Goal: Task Accomplishment & Management: Manage account settings

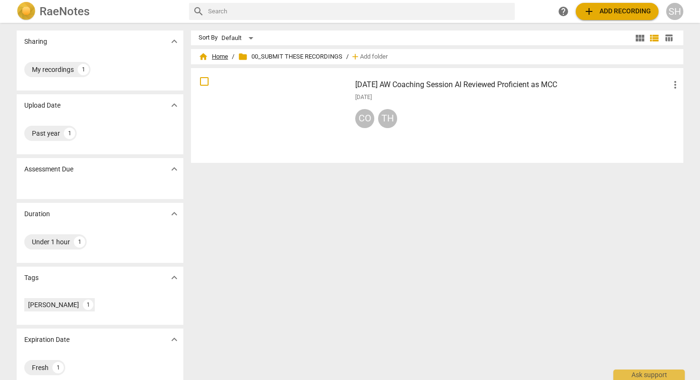
click at [218, 53] on span "home Home" at bounding box center [213, 57] width 30 height 10
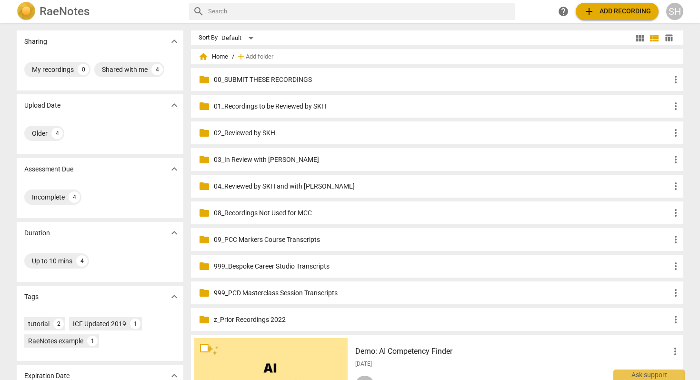
click at [302, 106] on p "01_Recordings to be Reviewed by SKH" at bounding box center [442, 106] width 456 height 10
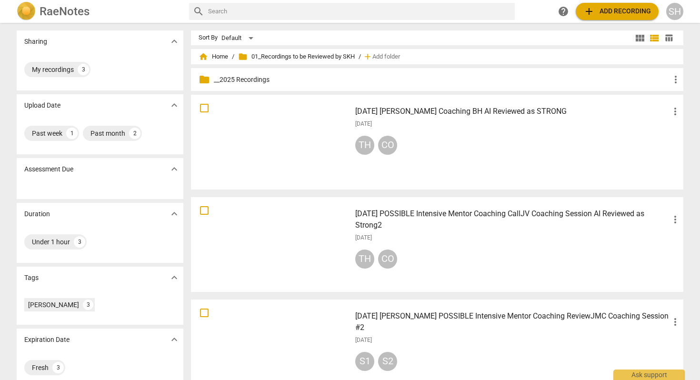
click at [621, 8] on span "add Add recording" at bounding box center [617, 11] width 68 height 11
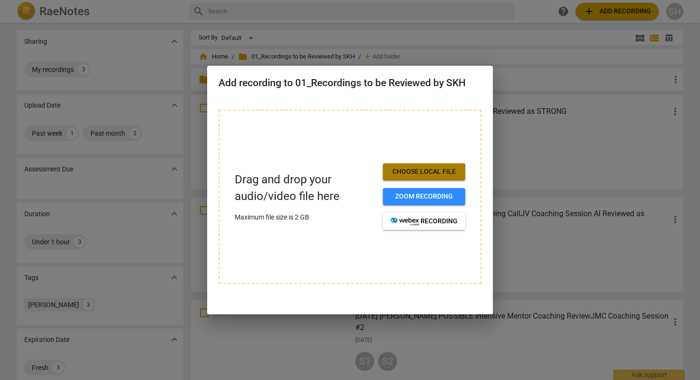
click at [436, 172] on span "Choose local file" at bounding box center [423, 172] width 67 height 10
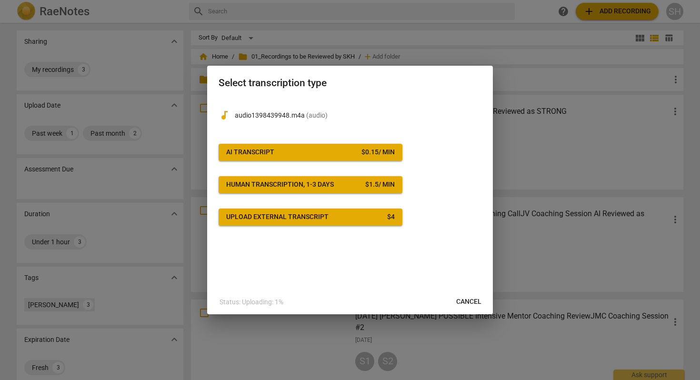
click at [355, 157] on button "AI Transcript $ 0.15 / min" at bounding box center [310, 152] width 184 height 17
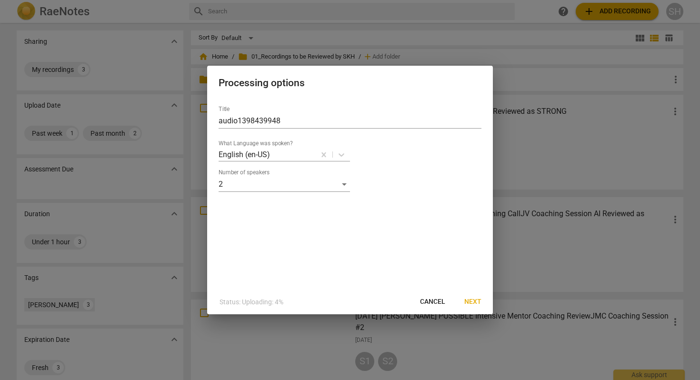
click at [470, 300] on span "Next" at bounding box center [472, 302] width 17 height 10
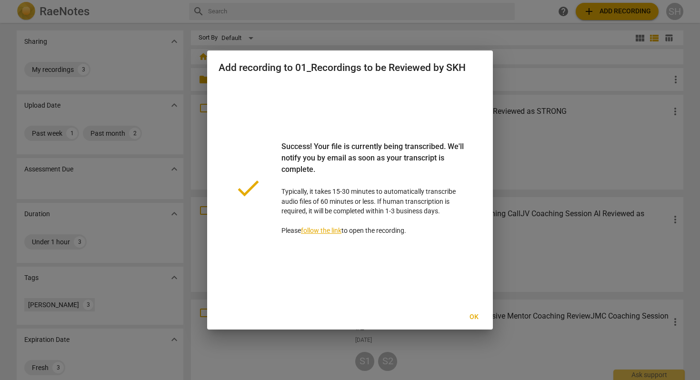
click at [472, 313] on span "Ok" at bounding box center [473, 317] width 15 height 10
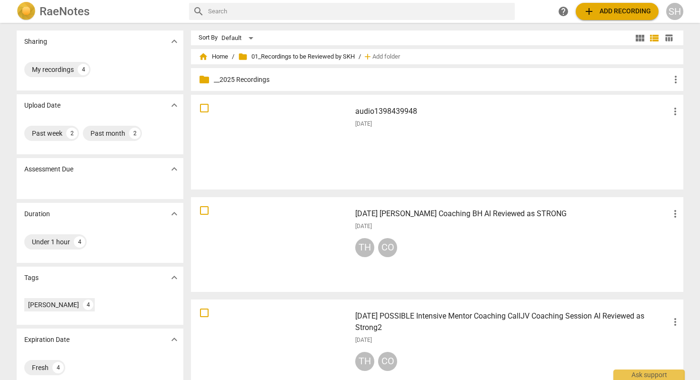
click at [674, 109] on span "more_vert" at bounding box center [674, 111] width 11 height 11
click at [562, 121] on div at bounding box center [350, 190] width 700 height 380
click at [221, 59] on span "home Home" at bounding box center [213, 57] width 30 height 10
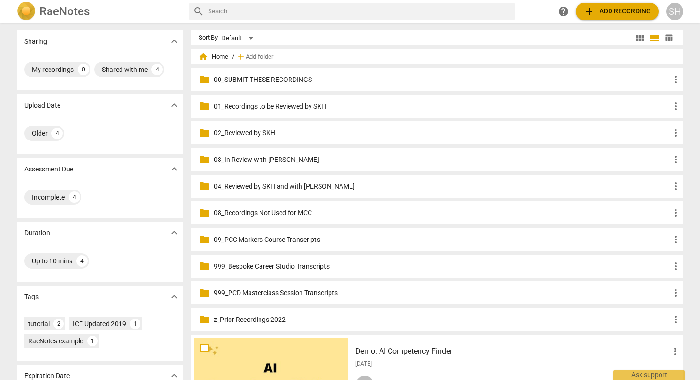
click at [255, 185] on p "04_Reviewed by SKH and with [PERSON_NAME]" at bounding box center [442, 186] width 456 height 10
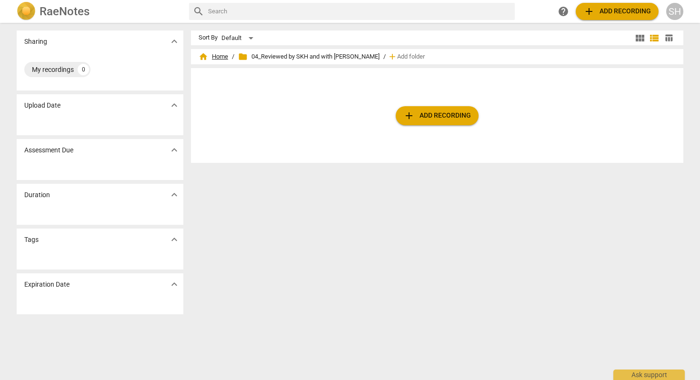
click at [218, 57] on span "home Home" at bounding box center [213, 57] width 30 height 10
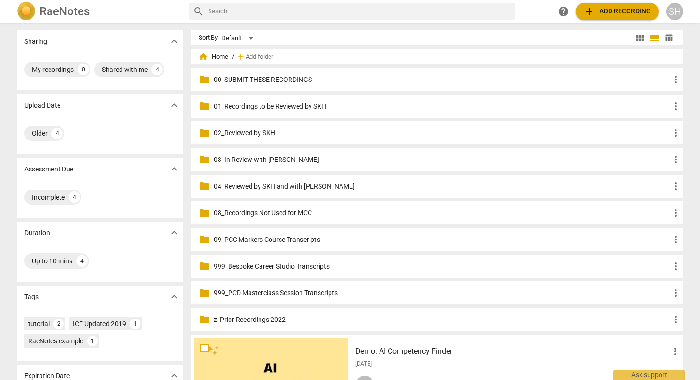
click at [265, 80] on p "00_SUBMIT THESE RECORDINGS" at bounding box center [442, 80] width 456 height 10
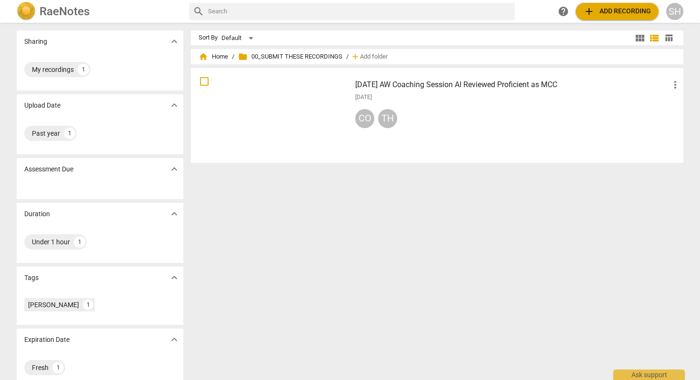
click at [396, 86] on h3 "[DATE] AW Coaching Session AI Reviewed Proficient as MCC" at bounding box center [512, 84] width 314 height 11
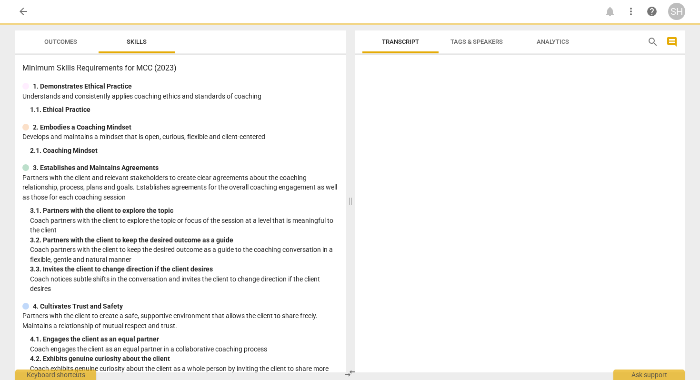
click at [396, 86] on div at bounding box center [520, 216] width 330 height 314
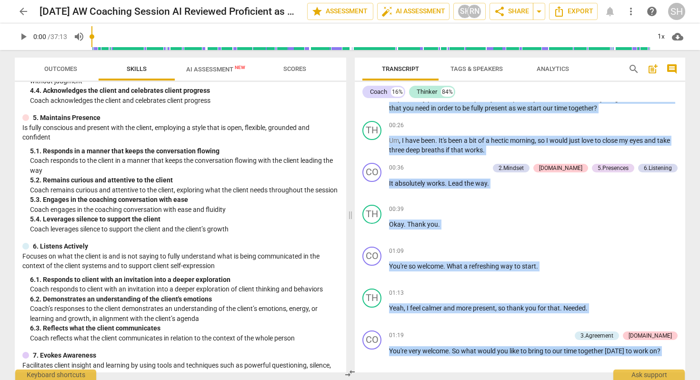
scroll to position [374, 0]
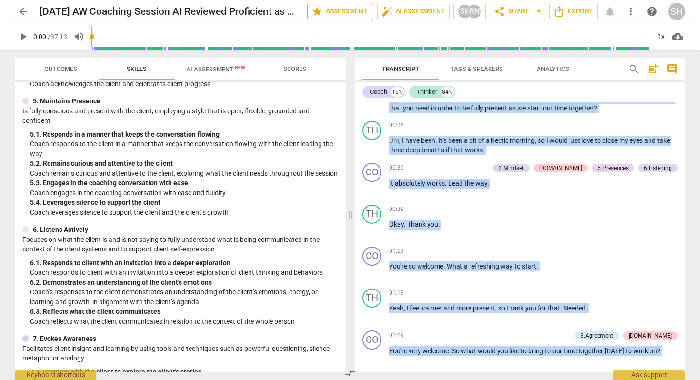
click at [359, 11] on span "star Assessment" at bounding box center [340, 11] width 58 height 11
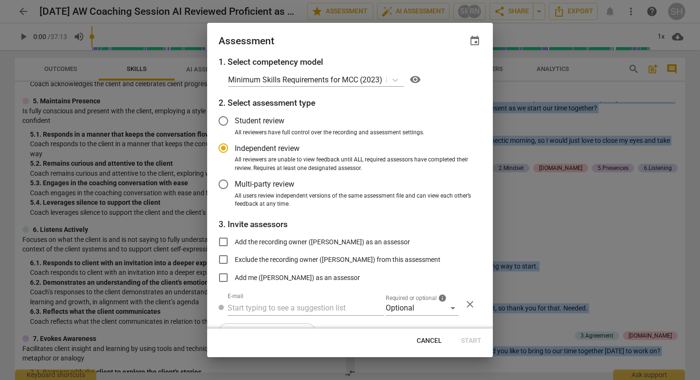
scroll to position [0, 0]
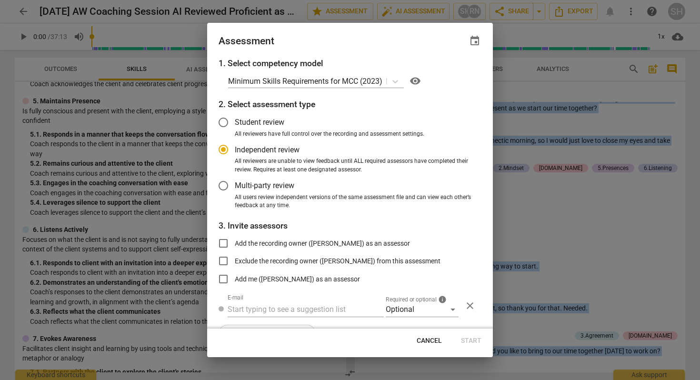
click at [438, 338] on span "Cancel" at bounding box center [428, 341] width 25 height 10
radio input "false"
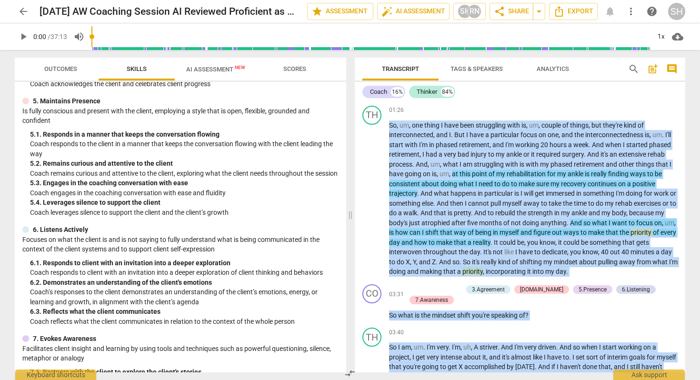
scroll to position [397, 0]
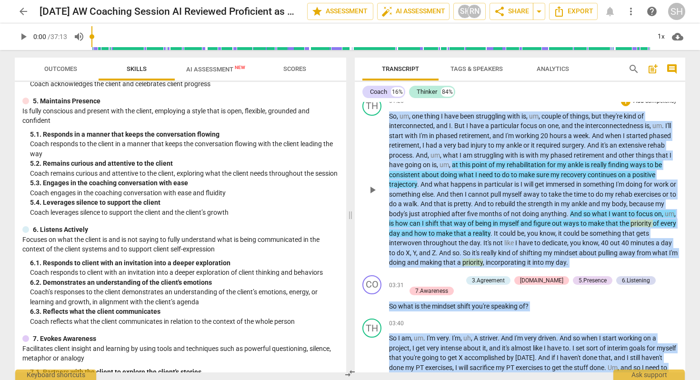
click at [507, 239] on span "like" at bounding box center [509, 243] width 11 height 8
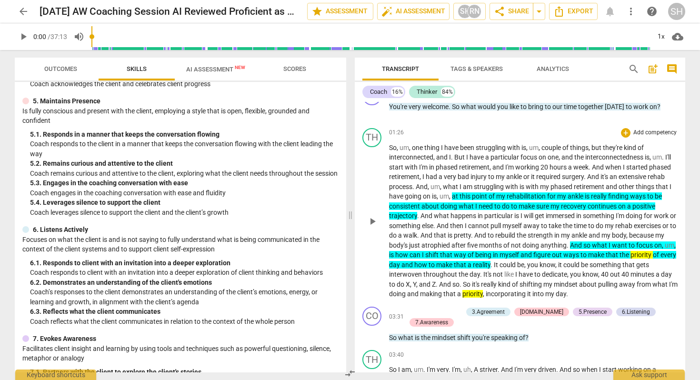
scroll to position [363, 0]
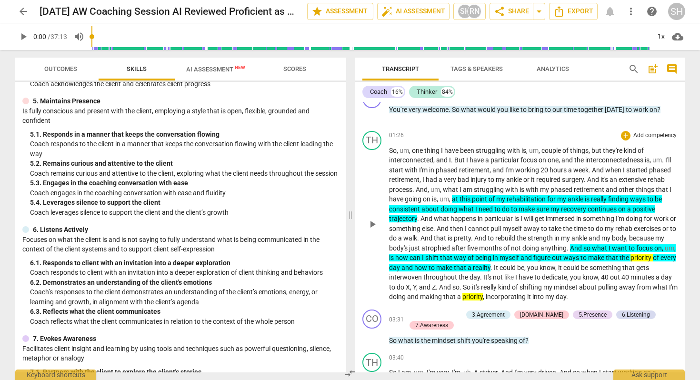
click at [639, 134] on p "Add competency" at bounding box center [654, 135] width 45 height 9
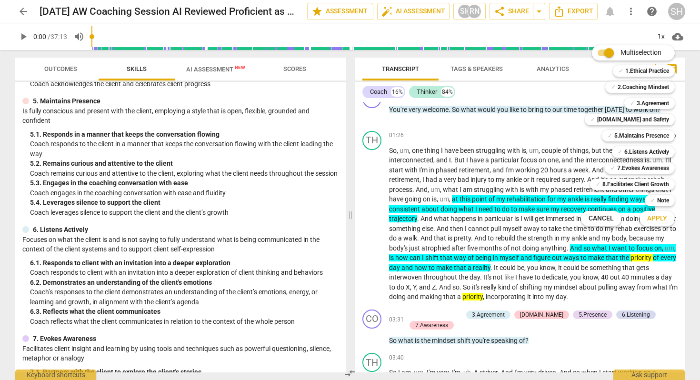
click at [515, 128] on div at bounding box center [350, 190] width 700 height 380
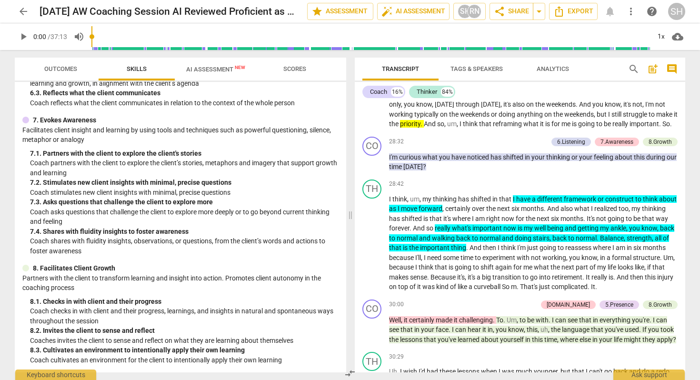
scroll to position [3932, 0]
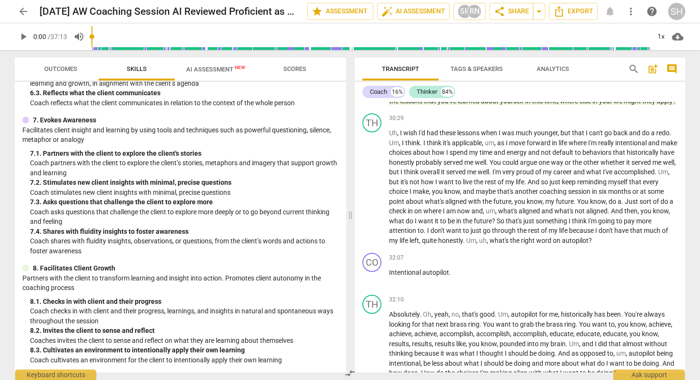
click at [673, 68] on span "comment" at bounding box center [671, 68] width 11 height 11
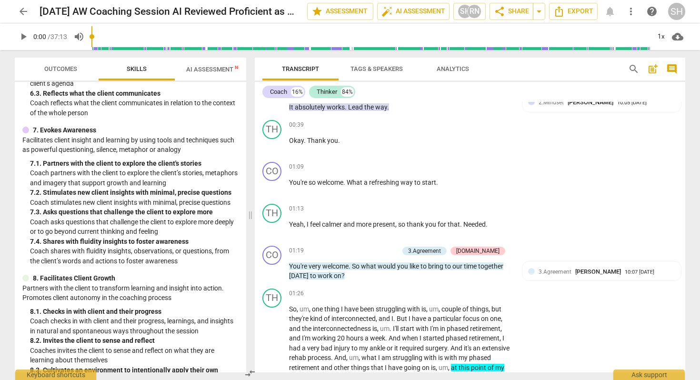
scroll to position [0, 0]
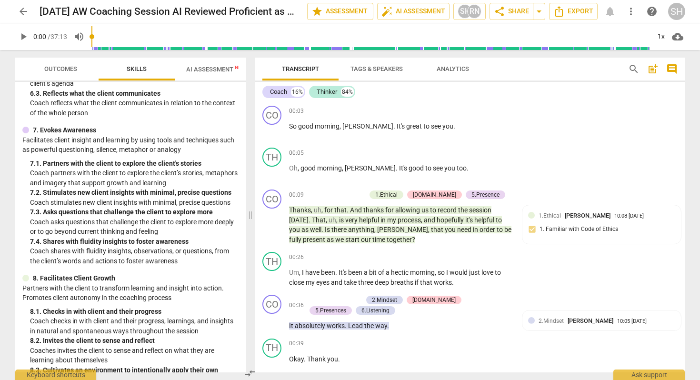
click at [23, 10] on span "arrow_back" at bounding box center [23, 11] width 11 height 11
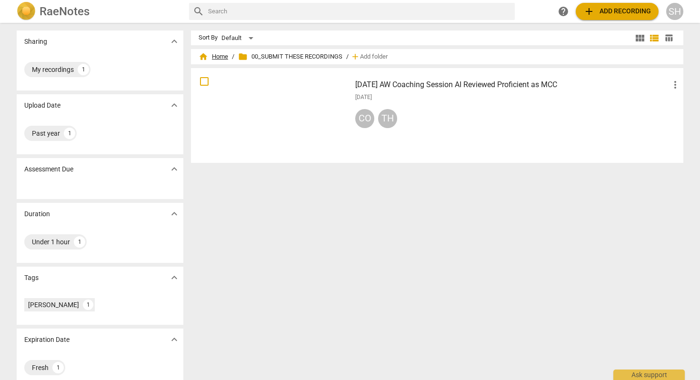
click at [224, 57] on span "home Home" at bounding box center [213, 57] width 30 height 10
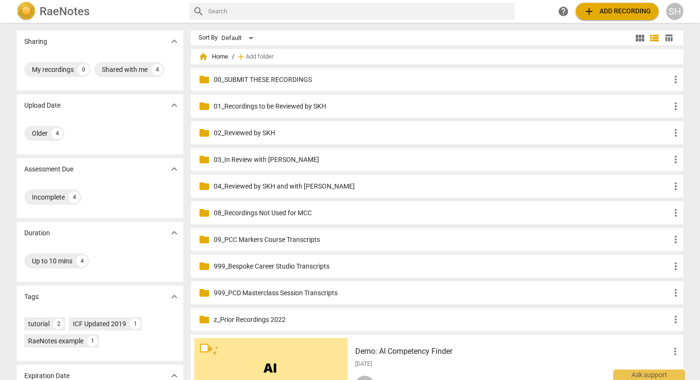
click at [273, 210] on p "08_Recordings Not Used for MCC" at bounding box center [442, 213] width 456 height 10
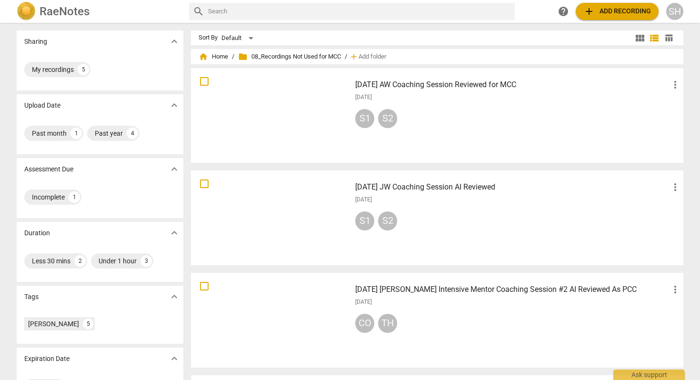
click at [446, 86] on h3 "[DATE] AW Coaching Session Reviewed for MCC" at bounding box center [512, 84] width 314 height 11
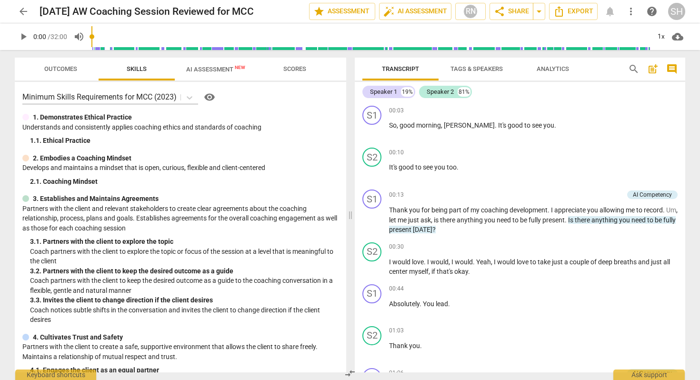
click at [668, 69] on span "comment" at bounding box center [671, 68] width 11 height 11
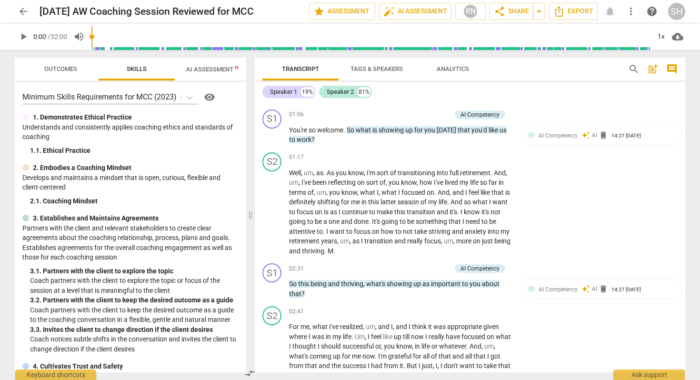
scroll to position [263, 0]
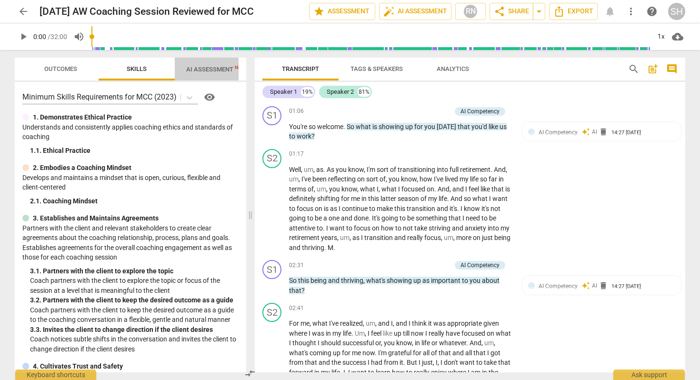
click at [211, 67] on span "AI Assessment New" at bounding box center [215, 69] width 59 height 7
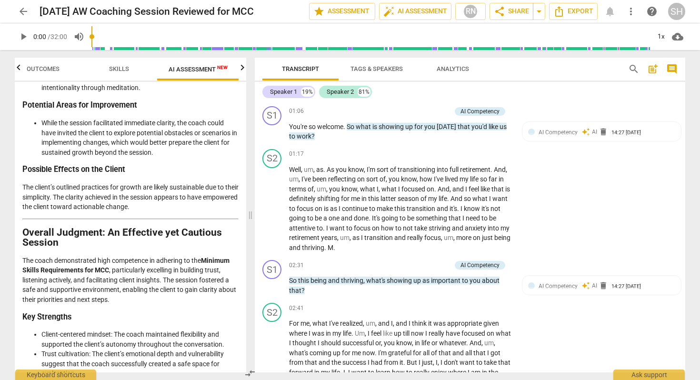
scroll to position [2192, 0]
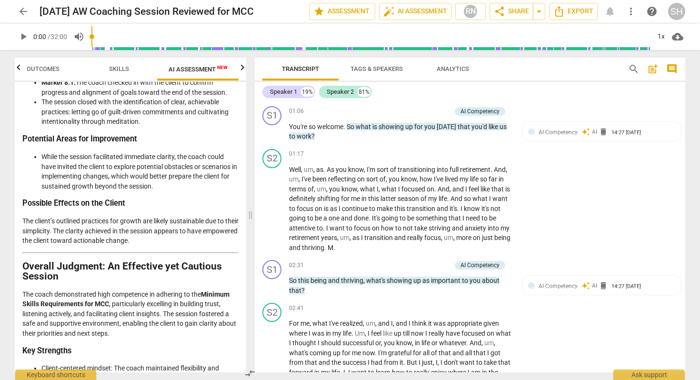
click at [22, 14] on span "arrow_back" at bounding box center [23, 11] width 11 height 11
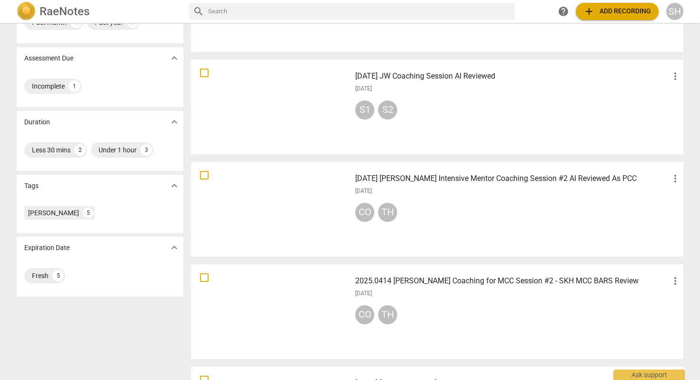
scroll to position [114, 0]
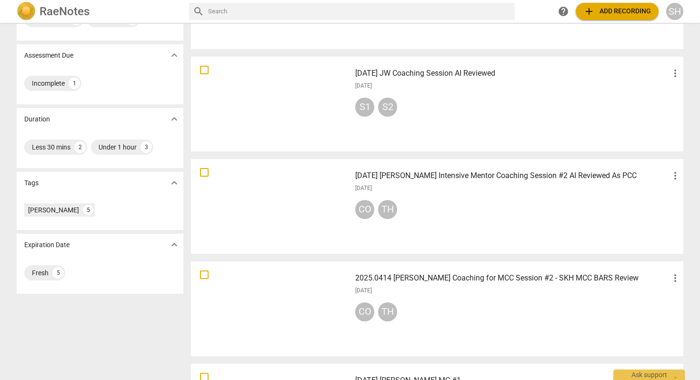
click at [434, 177] on h3 "[DATE] [PERSON_NAME] Intensive Mentor Coaching Session #2 AI Reviewed As PCC" at bounding box center [512, 175] width 314 height 11
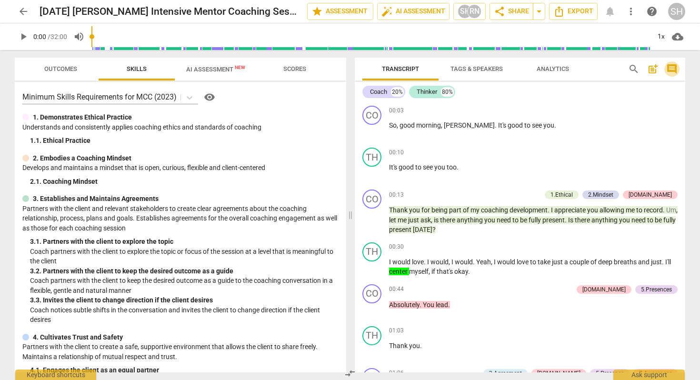
click at [669, 69] on span "comment" at bounding box center [671, 68] width 11 height 11
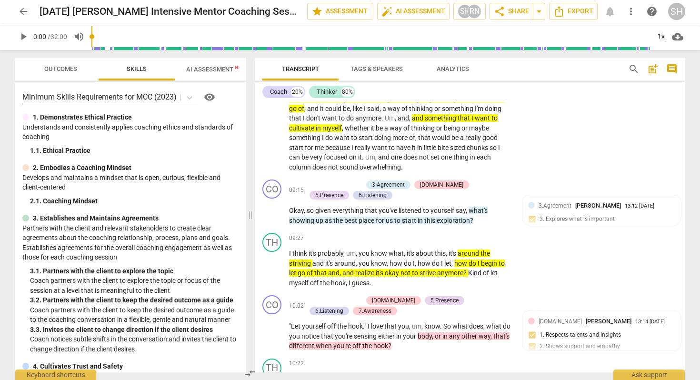
scroll to position [1324, 0]
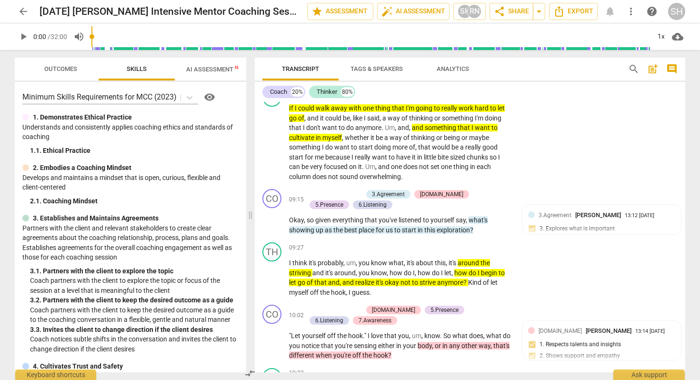
click at [21, 11] on span "arrow_back" at bounding box center [23, 11] width 11 height 11
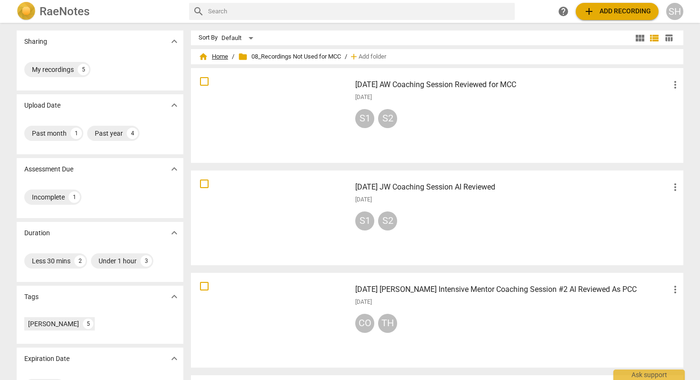
click at [217, 58] on span "home Home" at bounding box center [213, 57] width 30 height 10
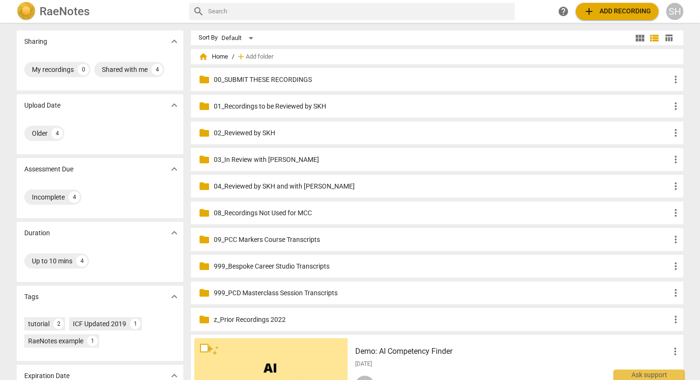
click at [289, 107] on p "01_Recordings to be Reviewed by SKH" at bounding box center [442, 106] width 456 height 10
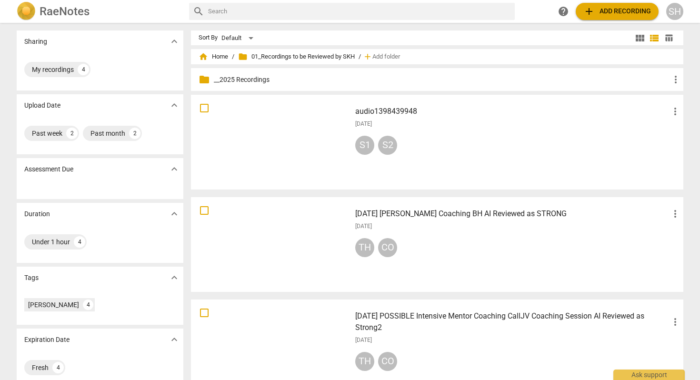
click at [396, 110] on h3 "audio1398439948" at bounding box center [512, 111] width 314 height 11
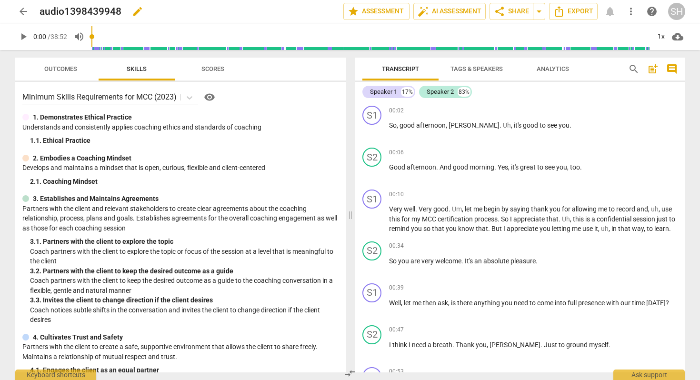
click at [139, 14] on span "edit" at bounding box center [137, 11] width 11 height 11
drag, startPoint x: 131, startPoint y: 10, endPoint x: 16, endPoint y: 11, distance: 115.2
click at [16, 11] on div "arrow_back audio1398439948 done clear star Assessment auto_fix_high AI Assessme…" at bounding box center [350, 11] width 670 height 18
type input "[DATE] [PERSON_NAME] Coaching AS "Anchoring""
click at [295, 104] on div "Minimum Skills Requirements for MCC (2023) visibility" at bounding box center [180, 96] width 316 height 15
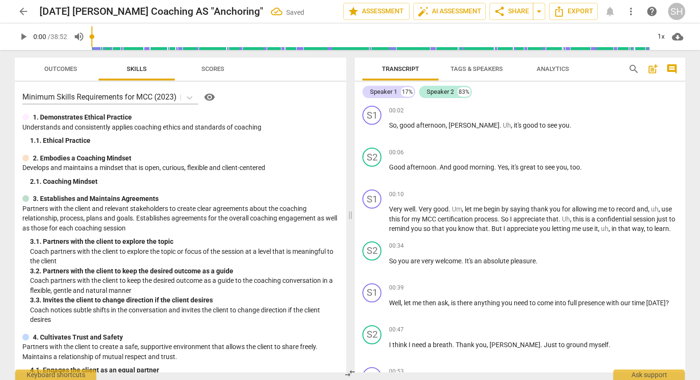
click at [483, 67] on span "Tags & Speakers" at bounding box center [476, 68] width 52 height 7
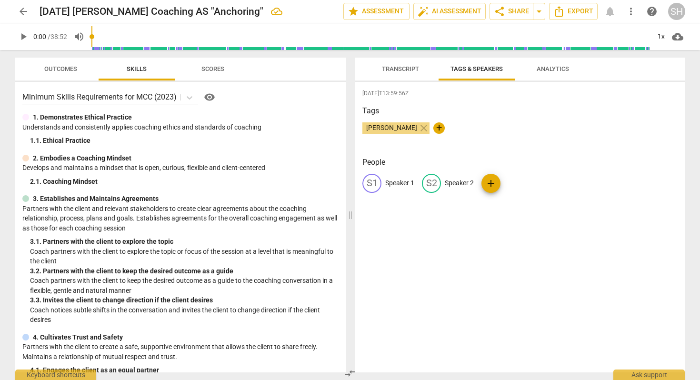
click at [414, 70] on span "Transcript" at bounding box center [400, 68] width 37 height 7
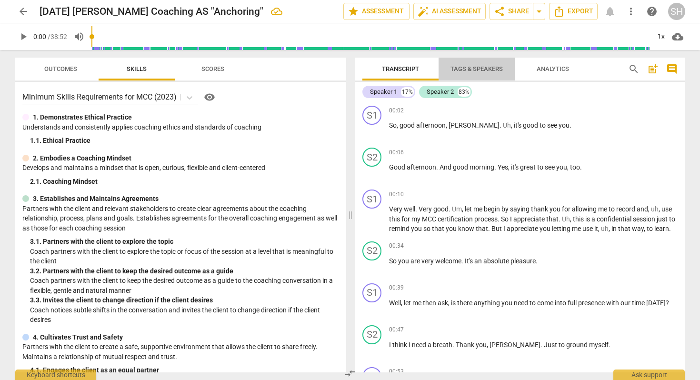
click at [473, 67] on span "Tags & Speakers" at bounding box center [476, 68] width 52 height 7
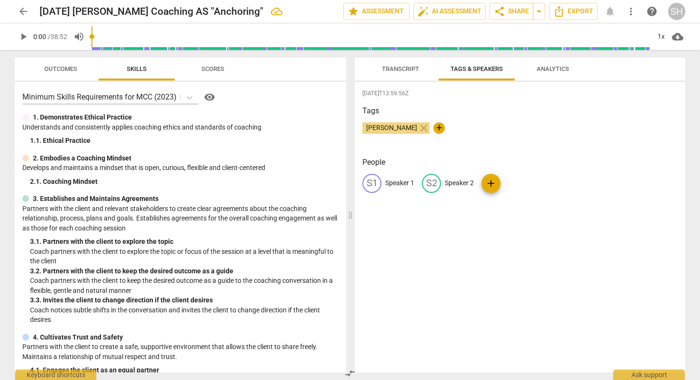
click at [392, 182] on p "Speaker 1" at bounding box center [399, 183] width 29 height 10
type input "Coach"
click at [517, 183] on p "Speaker 2" at bounding box center [520, 183] width 29 height 10
type input "Thinker"
click at [519, 228] on div "[DATE]T13:59:56Z Tags [PERSON_NAME] close + People CO Coach edit Thinker delete…" at bounding box center [520, 227] width 330 height 290
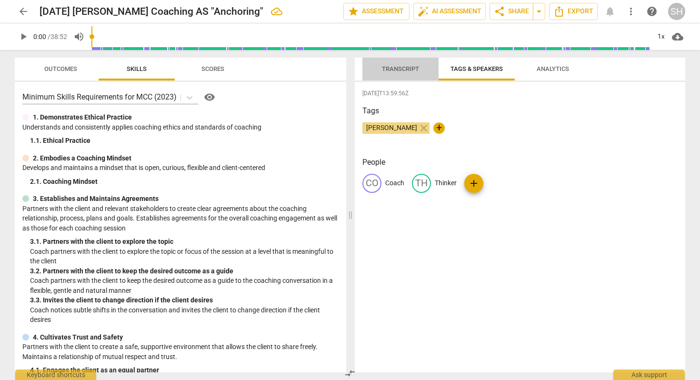
click at [412, 67] on span "Transcript" at bounding box center [400, 68] width 37 height 7
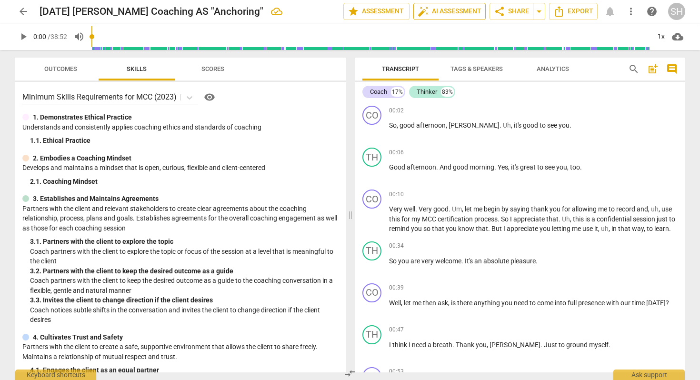
click at [470, 13] on span "auto_fix_high AI Assessment" at bounding box center [449, 11] width 64 height 11
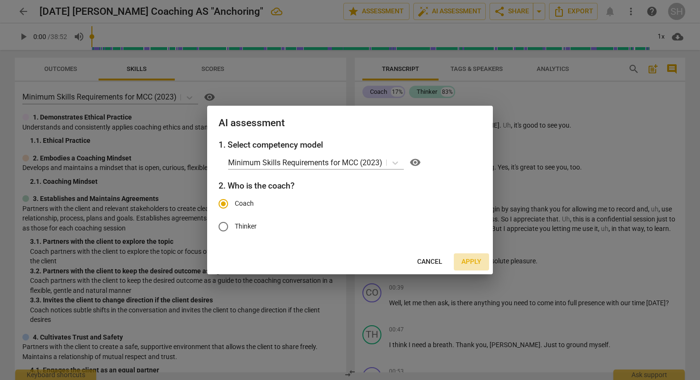
click at [473, 260] on span "Apply" at bounding box center [471, 262] width 20 height 10
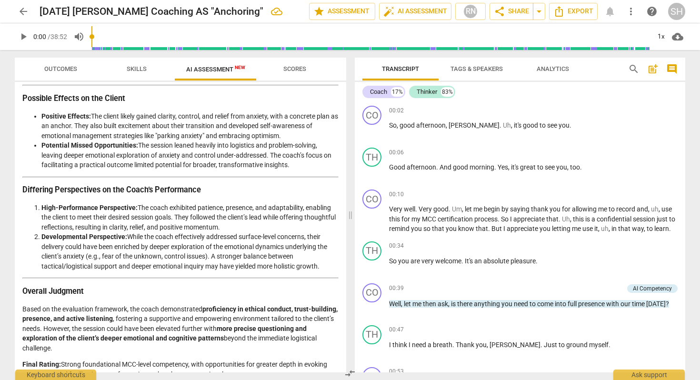
scroll to position [1334, 0]
